Goal: Find specific page/section: Find specific page/section

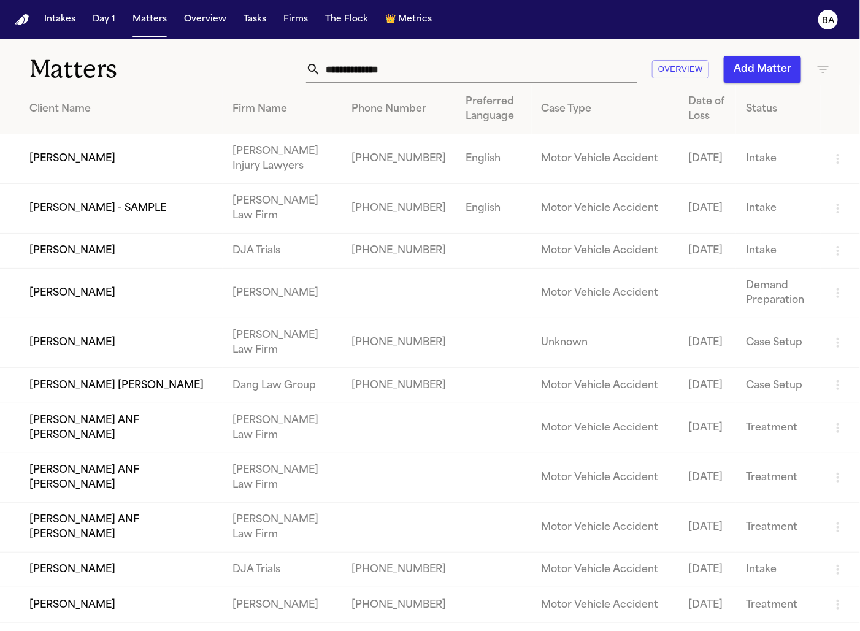
click at [70, 155] on td "[PERSON_NAME]" at bounding box center [111, 159] width 223 height 50
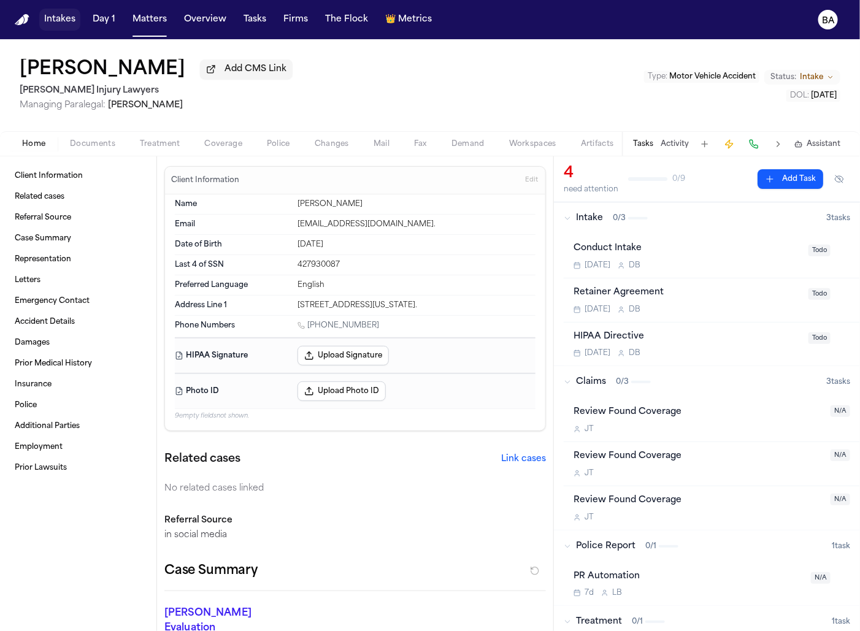
click at [69, 13] on button "Intakes" at bounding box center [59, 20] width 41 height 22
